Goal: Task Accomplishment & Management: Manage account settings

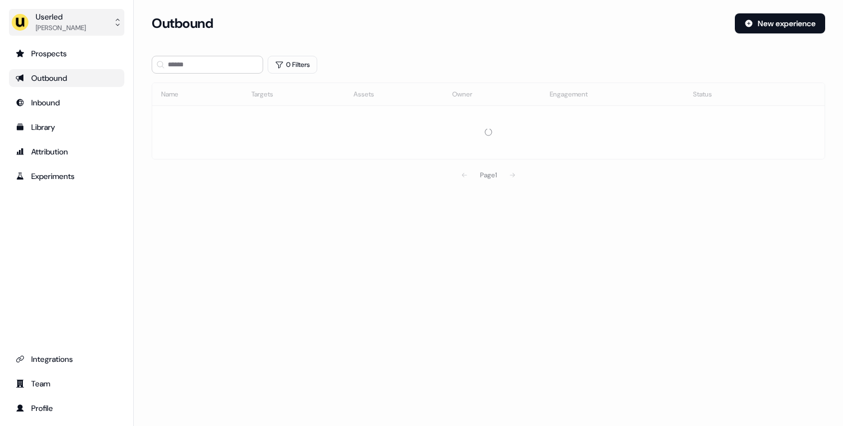
click at [82, 30] on div "Tristan Saunders" at bounding box center [61, 27] width 50 height 11
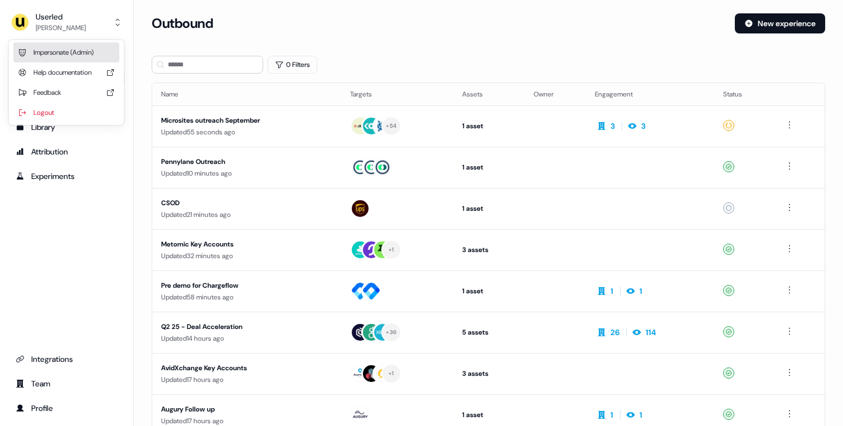
click at [62, 51] on div "Impersonate (Admin)" at bounding box center [66, 52] width 106 height 20
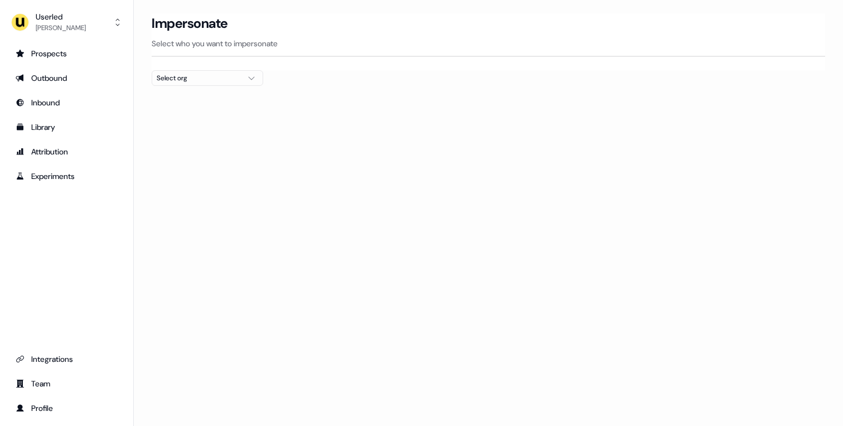
click at [195, 80] on div "Select org" at bounding box center [199, 77] width 84 height 11
type input "*****"
click at [172, 117] on div "Canva" at bounding box center [207, 118] width 110 height 18
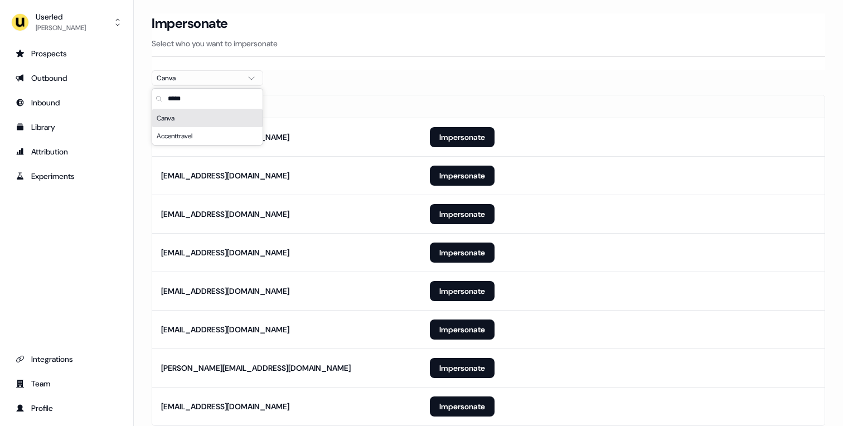
click at [140, 118] on section "Loading... Impersonate Select who you want to impersonate Canva Email kullan@ca…" at bounding box center [488, 235] width 709 height 444
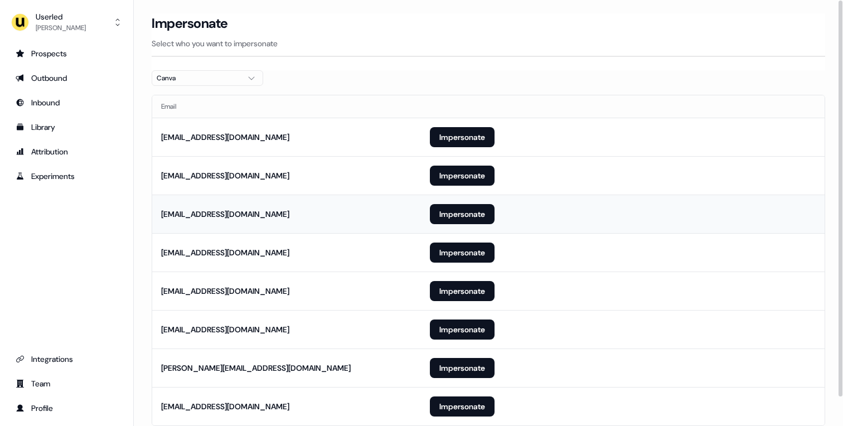
scroll to position [31, 0]
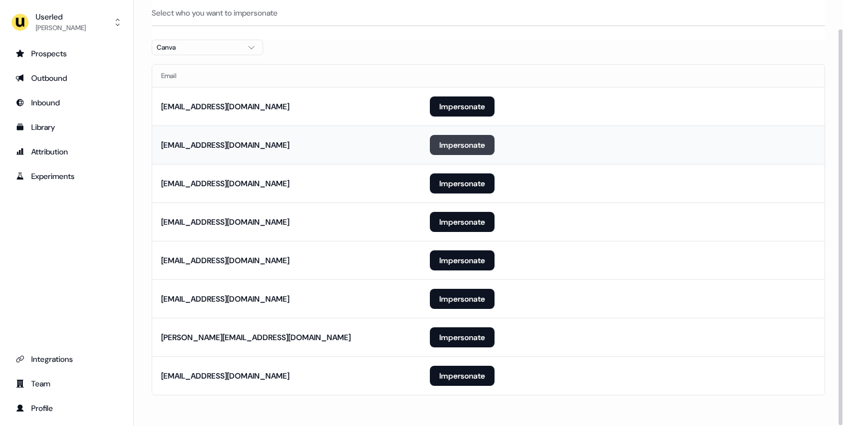
click at [443, 138] on button "Impersonate" at bounding box center [462, 145] width 65 height 20
